Goal: Register for event/course

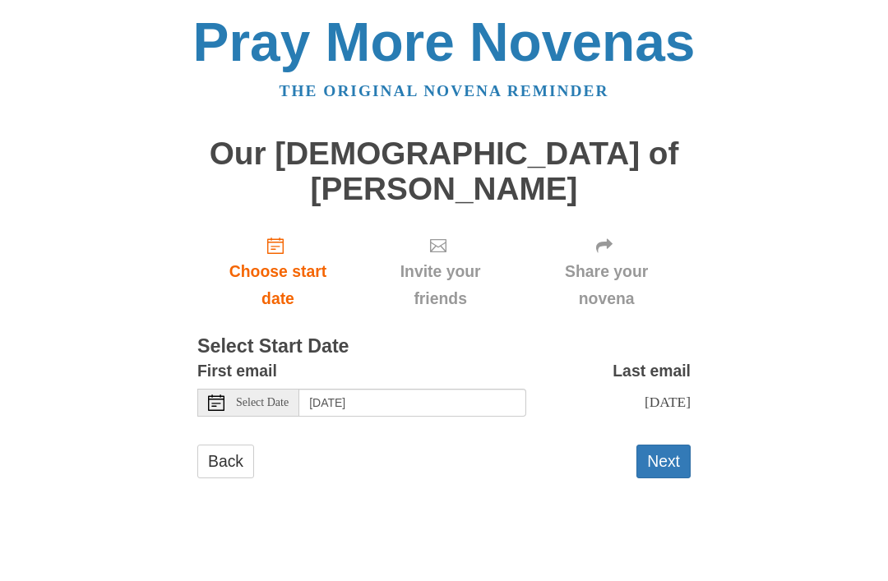
click at [675, 445] on button "Next" at bounding box center [663, 462] width 54 height 34
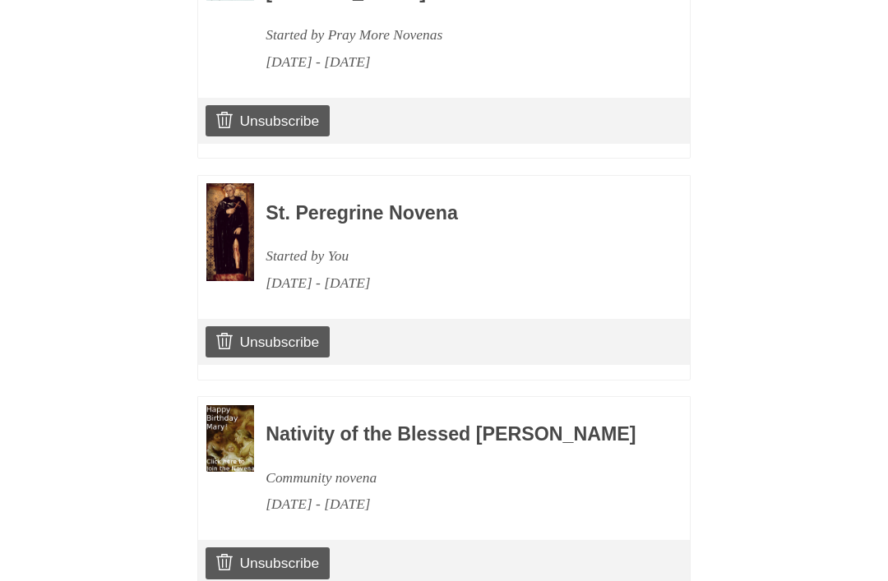
scroll to position [923, 0]
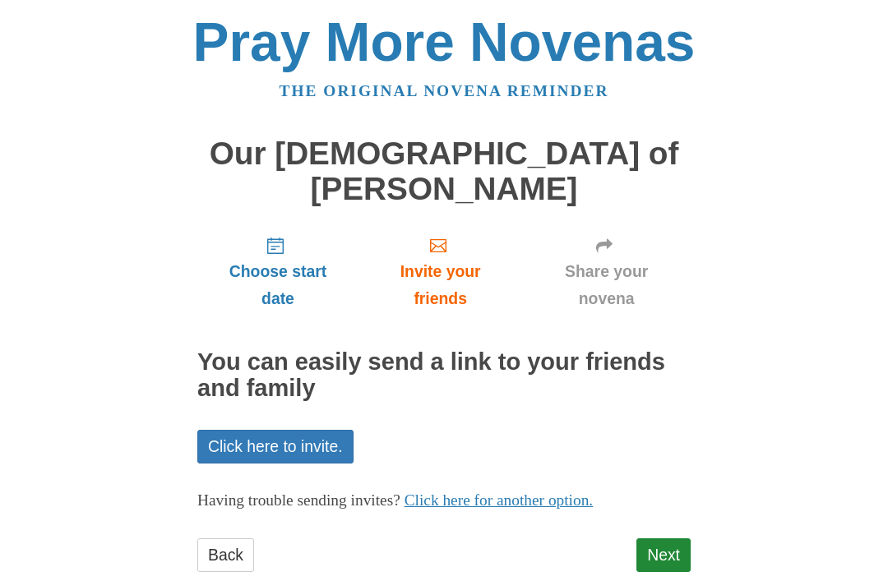
click at [671, 539] on link "Next" at bounding box center [663, 556] width 54 height 34
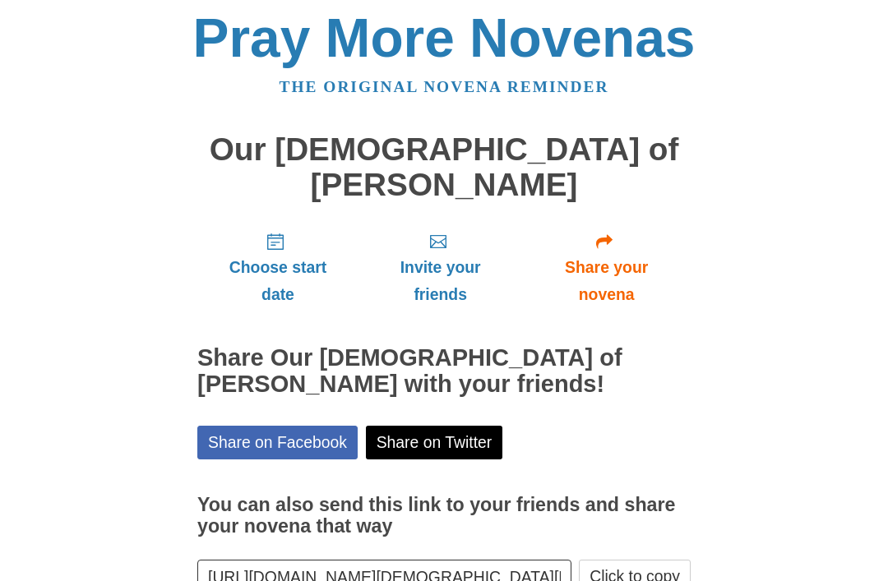
scroll to position [20, 0]
